Goal: Task Accomplishment & Management: Manage account settings

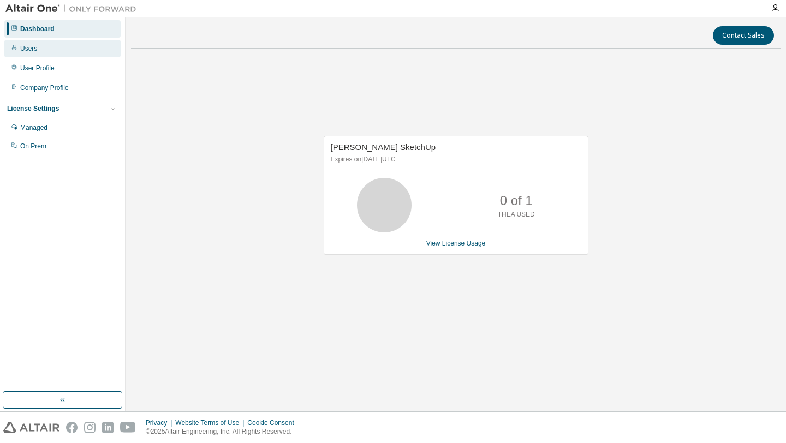
click at [56, 51] on div "Users" at bounding box center [62, 48] width 116 height 17
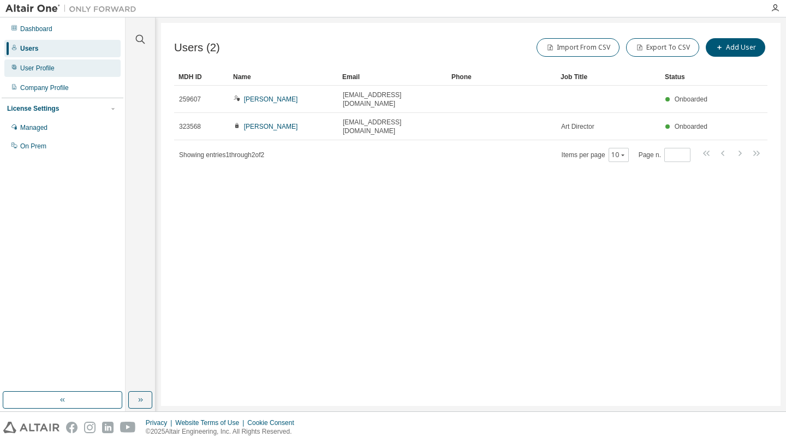
click at [53, 73] on div "User Profile" at bounding box center [62, 67] width 116 height 17
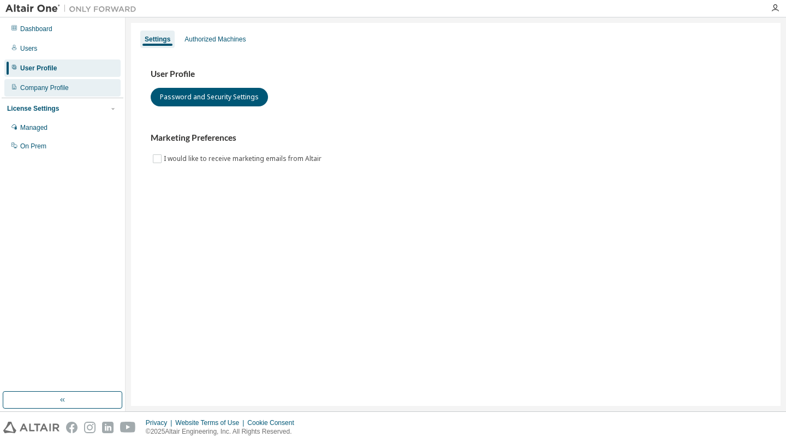
click at [50, 88] on div "Company Profile" at bounding box center [44, 87] width 49 height 9
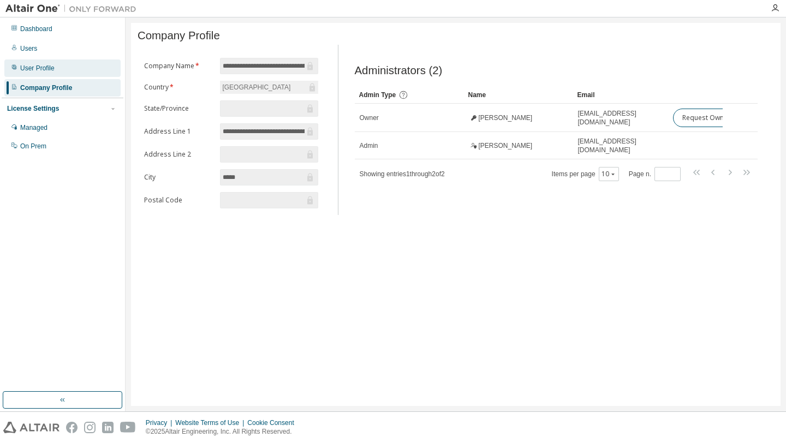
click at [48, 69] on div "User Profile" at bounding box center [37, 68] width 34 height 9
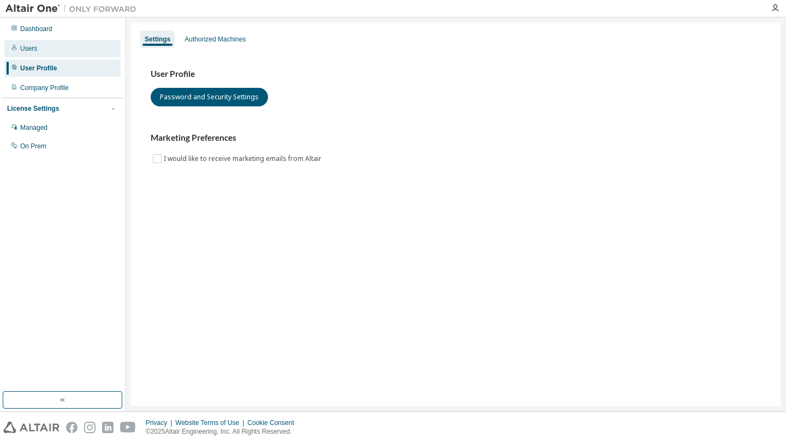
click at [47, 49] on div "Users" at bounding box center [62, 48] width 116 height 17
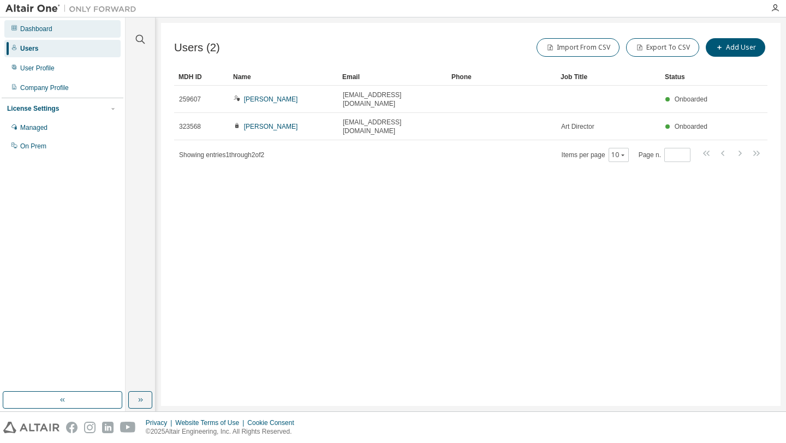
click at [50, 30] on div "Dashboard" at bounding box center [36, 29] width 32 height 9
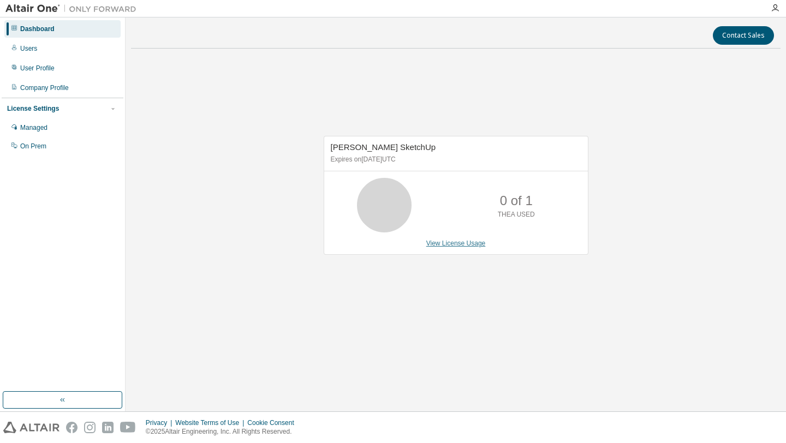
click at [440, 244] on link "View License Usage" at bounding box center [455, 243] width 59 height 8
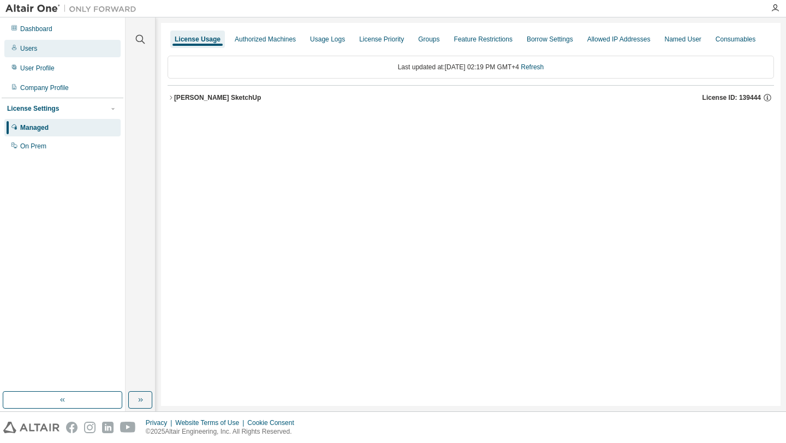
click at [45, 46] on div "Users" at bounding box center [62, 48] width 116 height 17
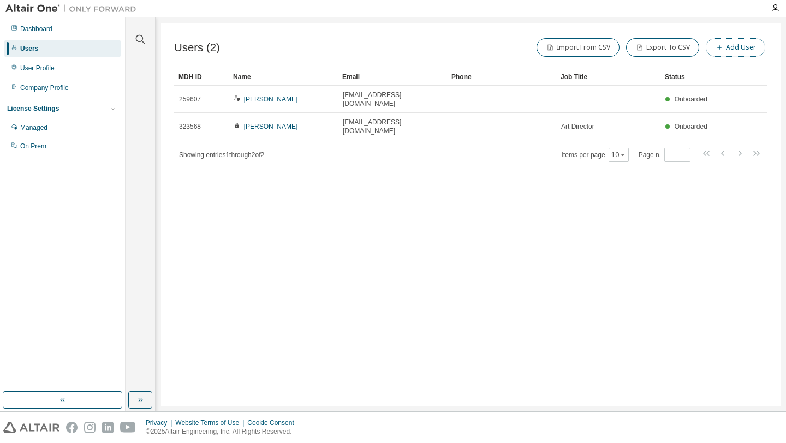
click at [727, 51] on button "Add User" at bounding box center [734, 47] width 59 height 19
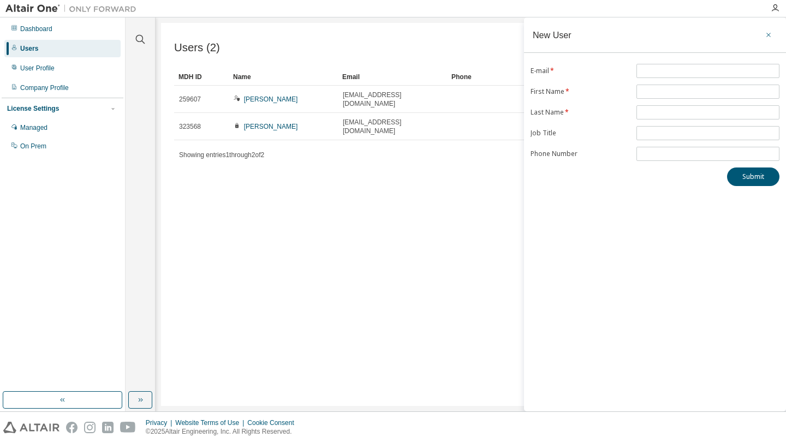
click at [769, 33] on icon "button" at bounding box center [768, 35] width 8 height 9
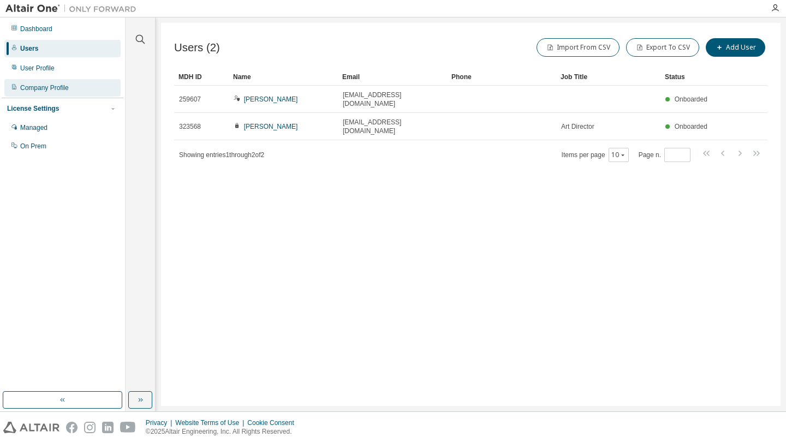
click at [50, 83] on div "Company Profile" at bounding box center [44, 87] width 49 height 9
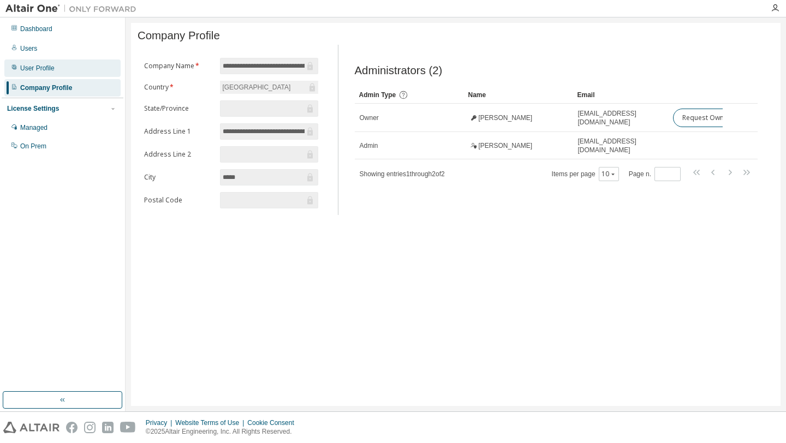
click at [78, 71] on div "User Profile" at bounding box center [62, 67] width 116 height 17
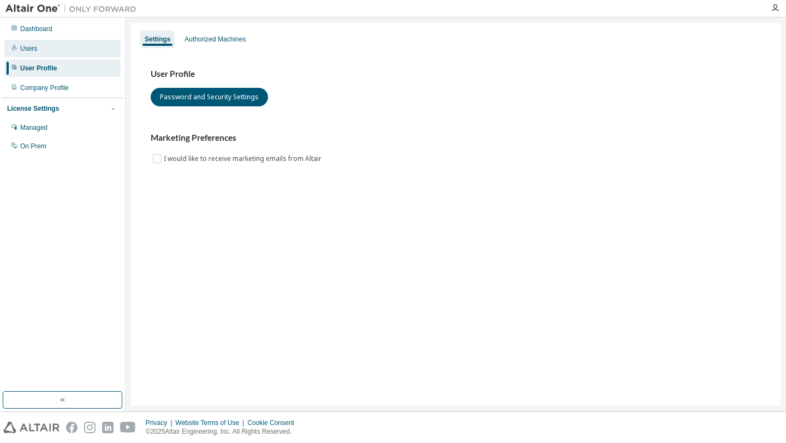
click at [67, 50] on div "Users" at bounding box center [62, 48] width 116 height 17
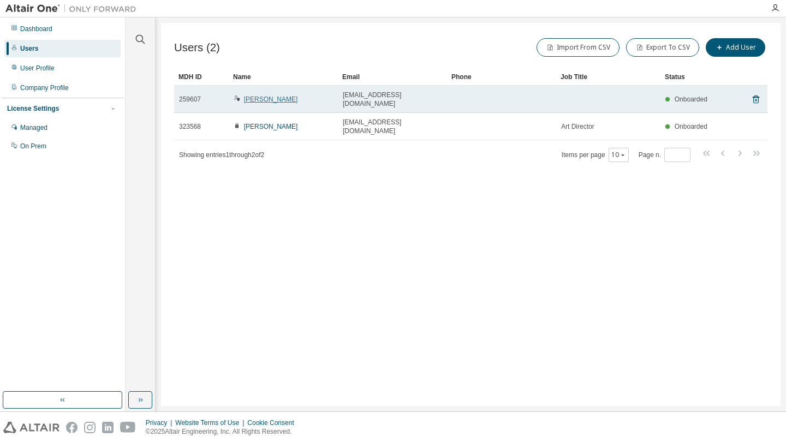
click at [250, 95] on link "[PERSON_NAME]" at bounding box center [271, 99] width 54 height 8
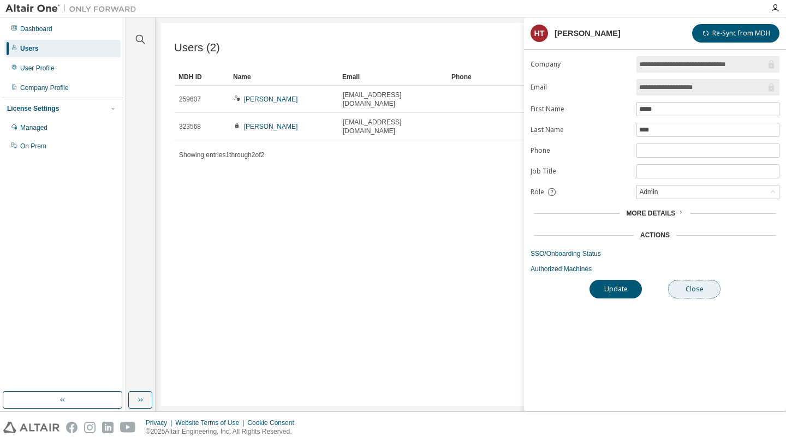
click at [695, 293] on button "Close" at bounding box center [694, 289] width 52 height 19
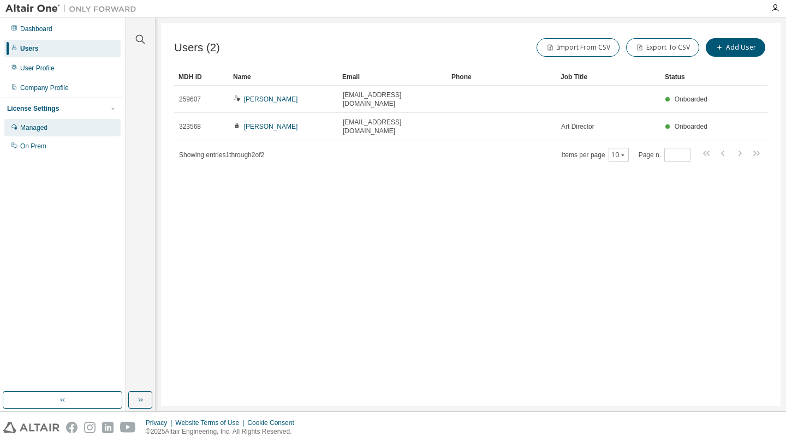
click at [68, 130] on div "Managed" at bounding box center [62, 127] width 116 height 17
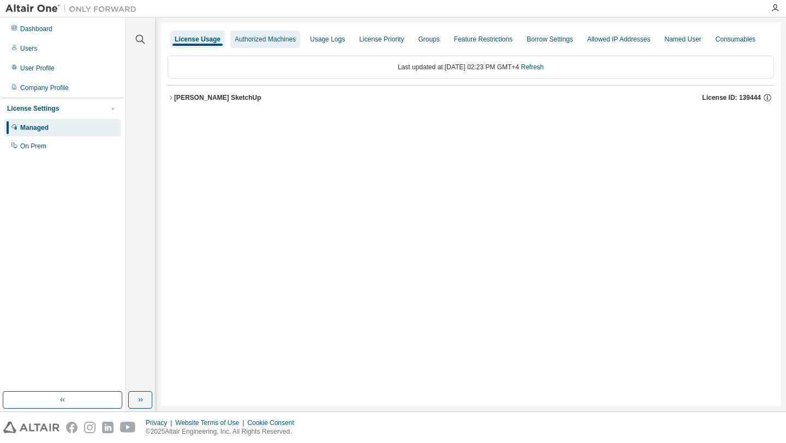
click at [261, 35] on div "Authorized Machines" at bounding box center [265, 39] width 61 height 9
